Goal: Navigation & Orientation: Find specific page/section

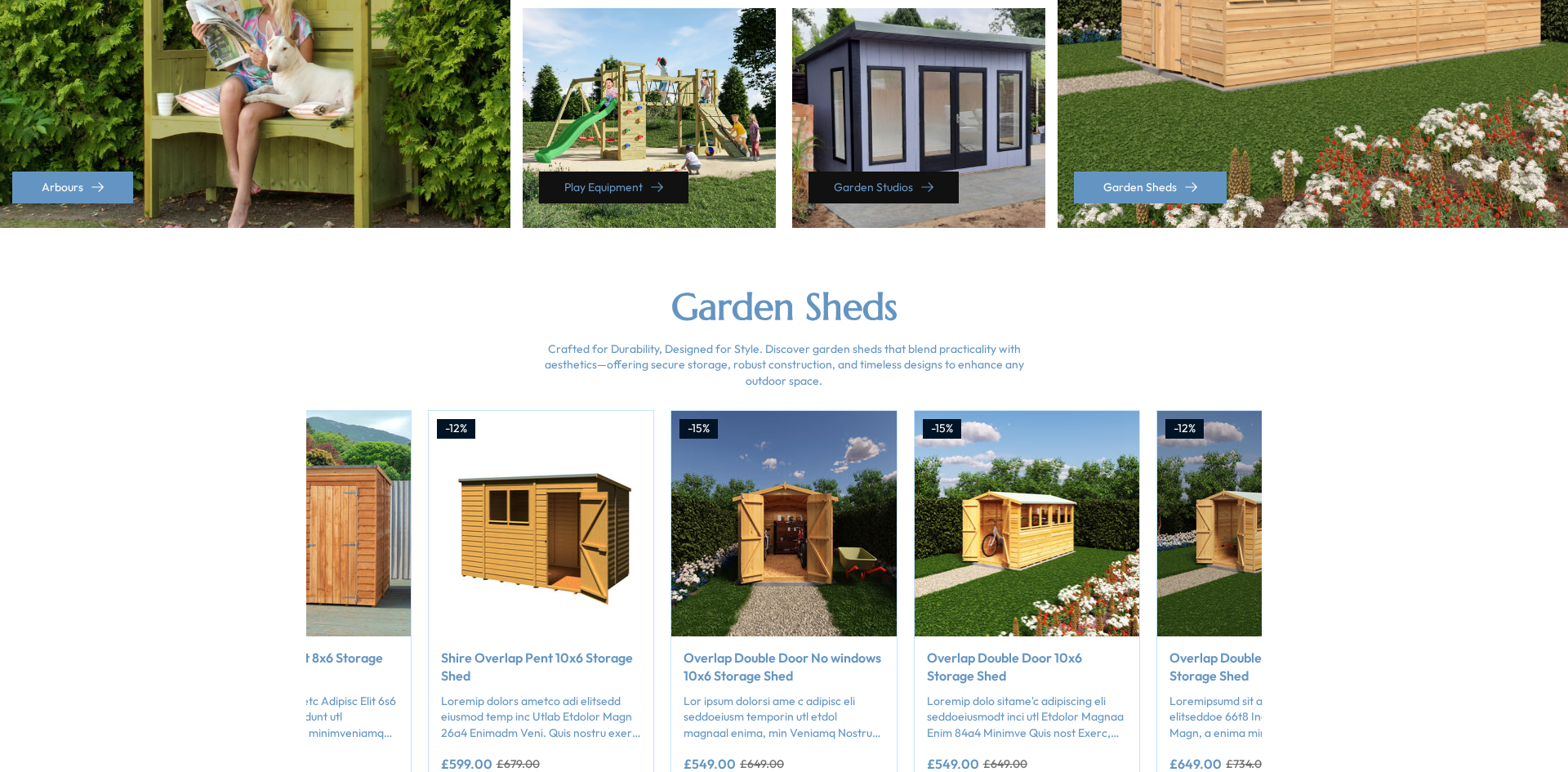
scroll to position [0, 5954]
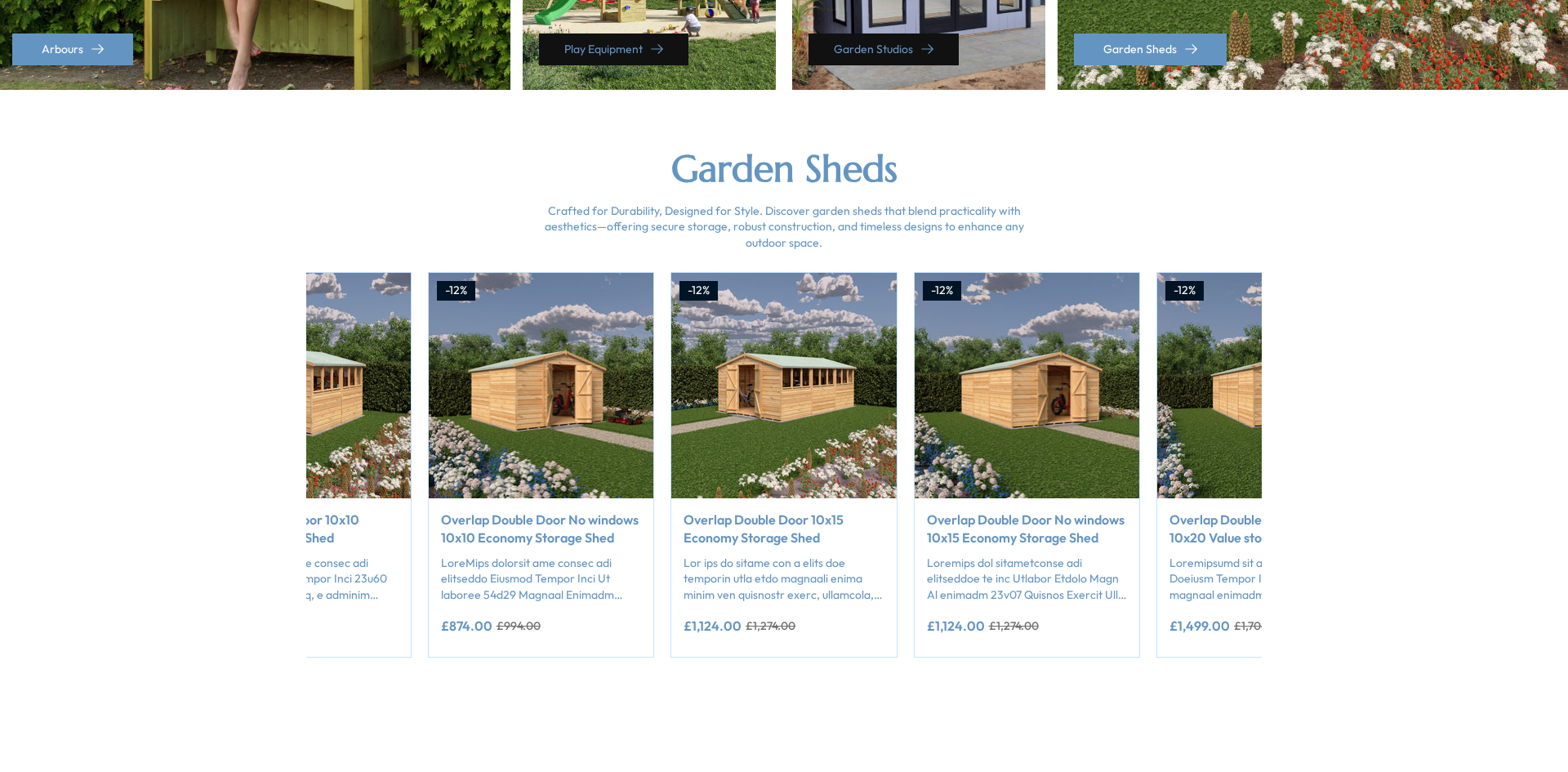
click at [848, 345] on img "27 / 50" at bounding box center [784, 385] width 226 height 226
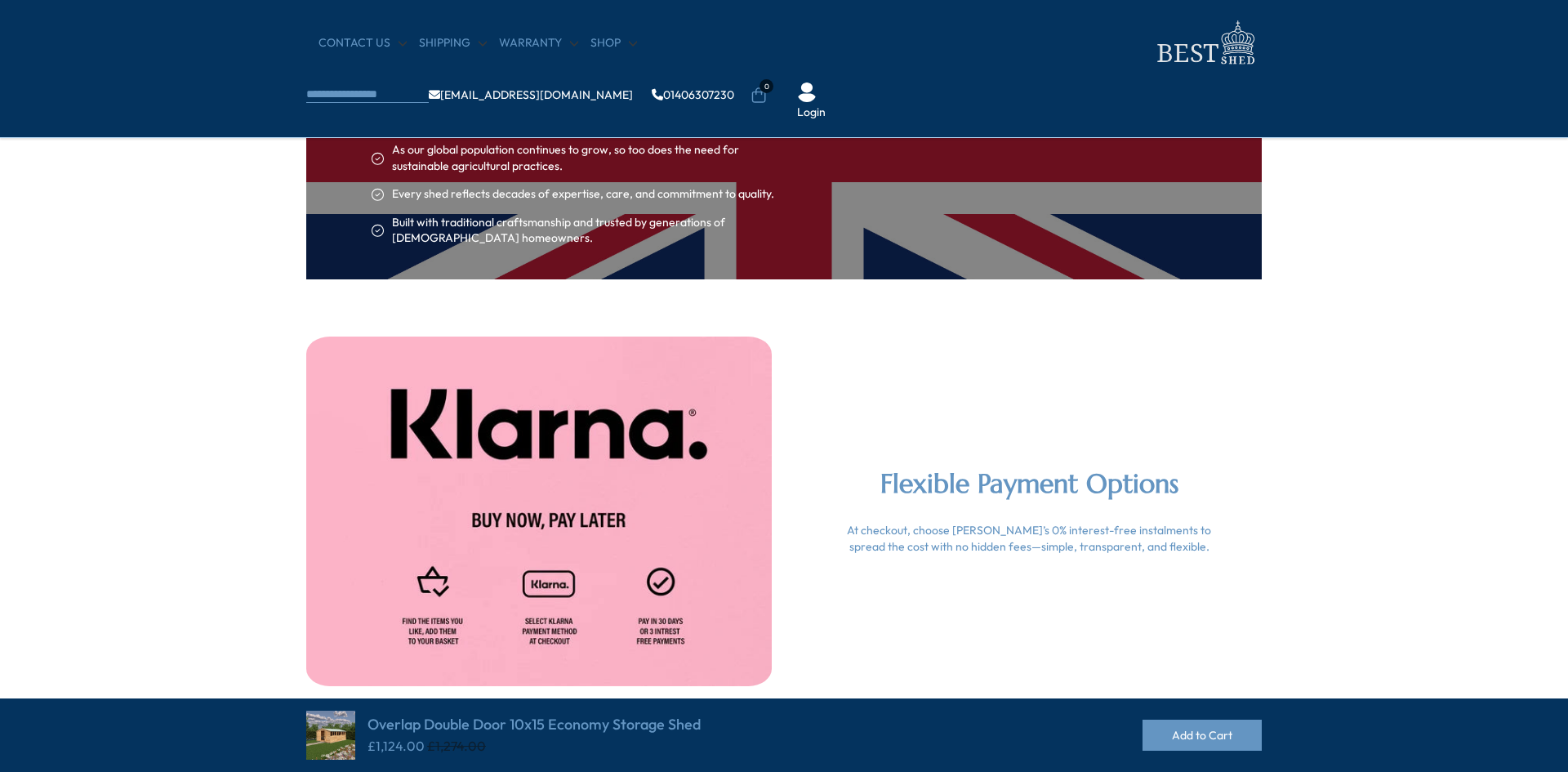
scroll to position [3218, 0]
